Goal: Task Accomplishment & Management: Manage account settings

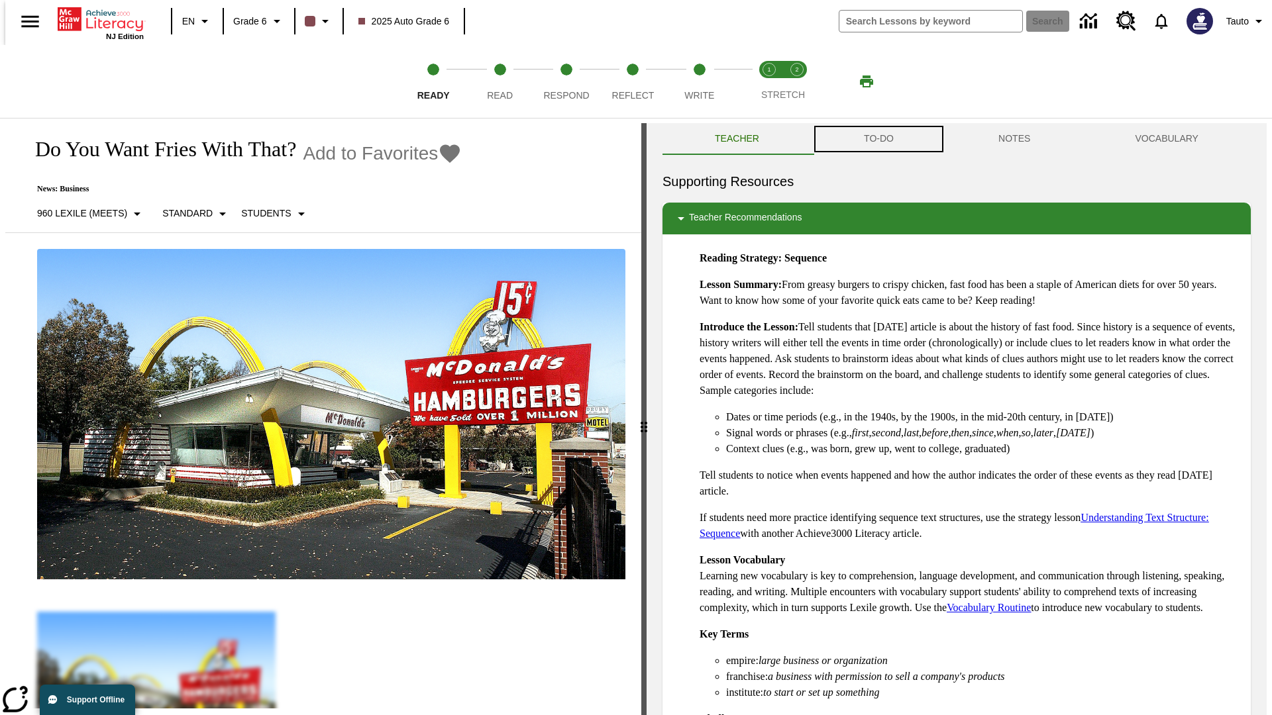
click at [878, 139] on button "TO-DO" at bounding box center [878, 139] width 134 height 32
